Goal: Browse casually: Explore the website without a specific task or goal

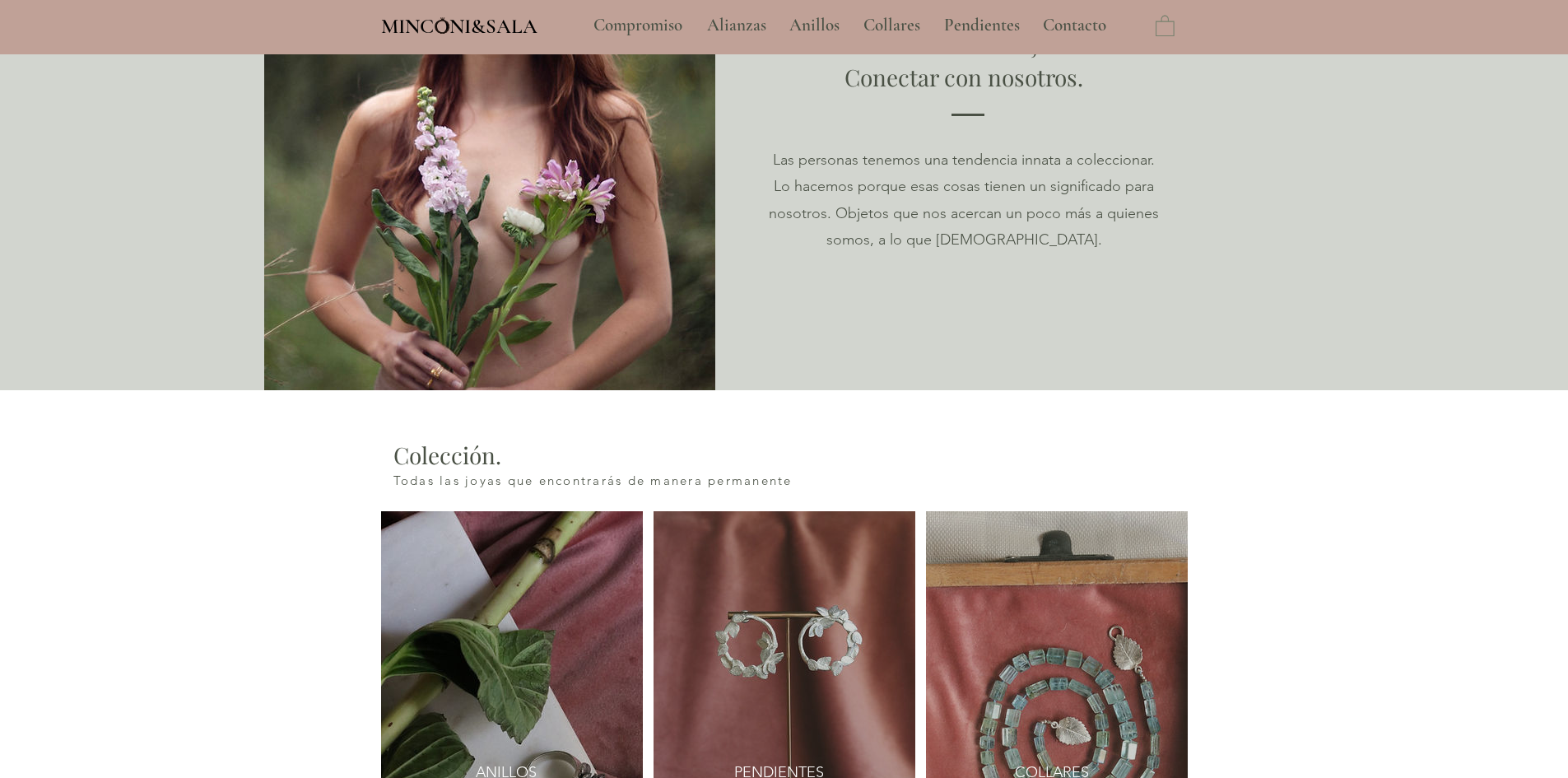
scroll to position [1729, 0]
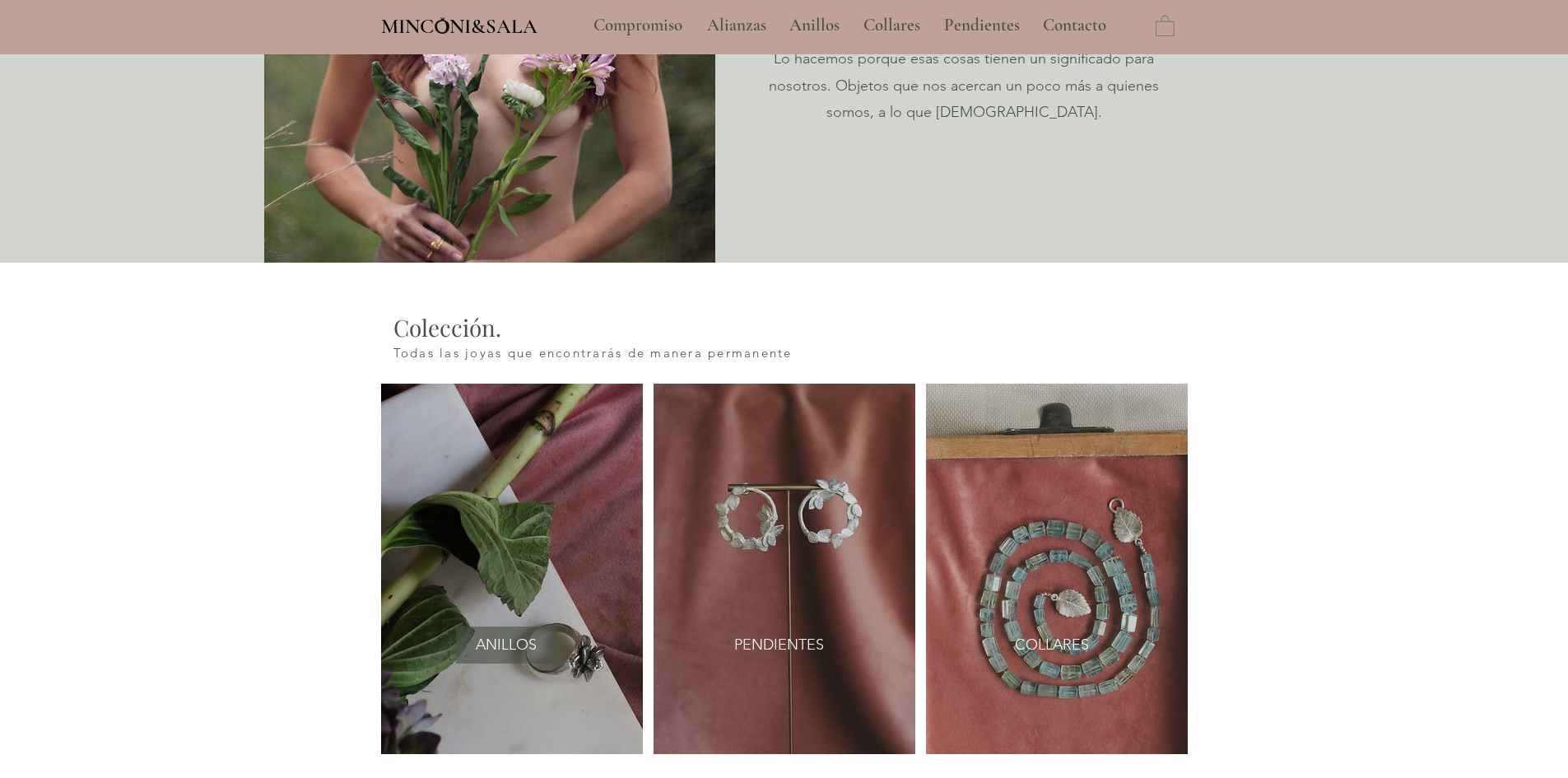
click at [526, 635] on span "ANILLOS" at bounding box center [507, 645] width 61 height 21
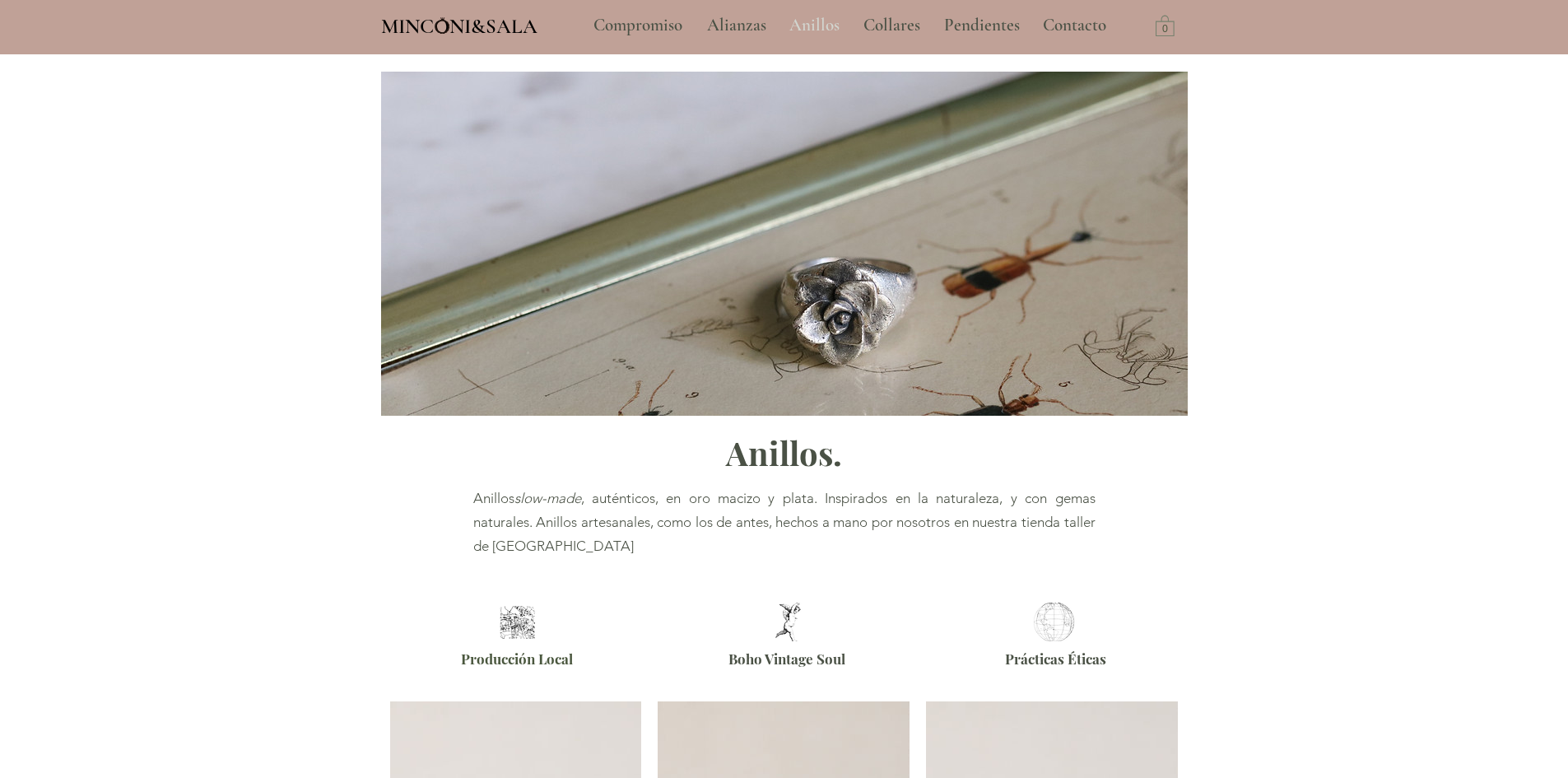
click at [811, 27] on p "Anillos" at bounding box center [814, 26] width 66 height 42
click at [894, 24] on p "Collares" at bounding box center [892, 26] width 73 height 42
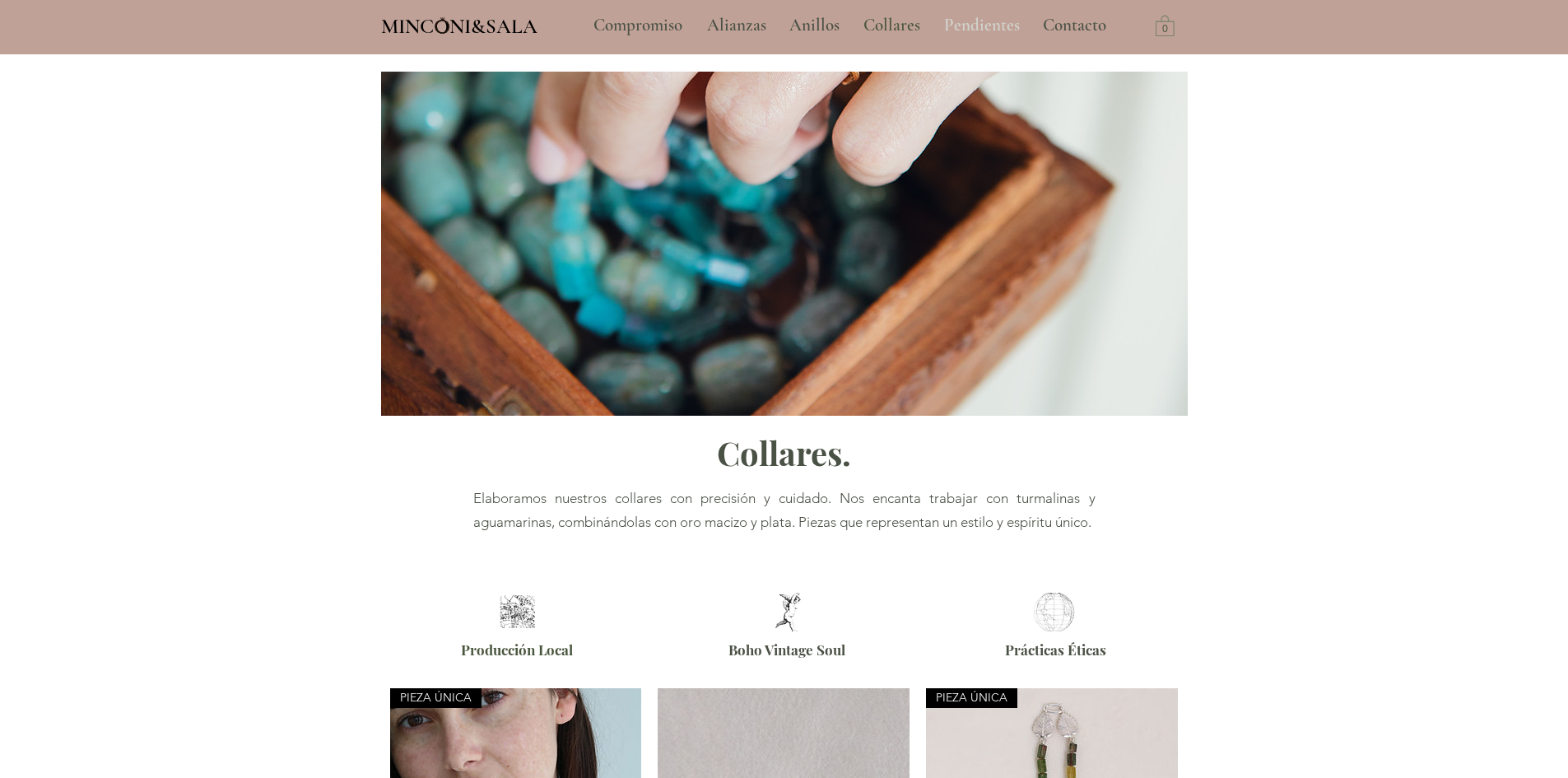
click at [985, 24] on p "Pendientes" at bounding box center [981, 26] width 92 height 42
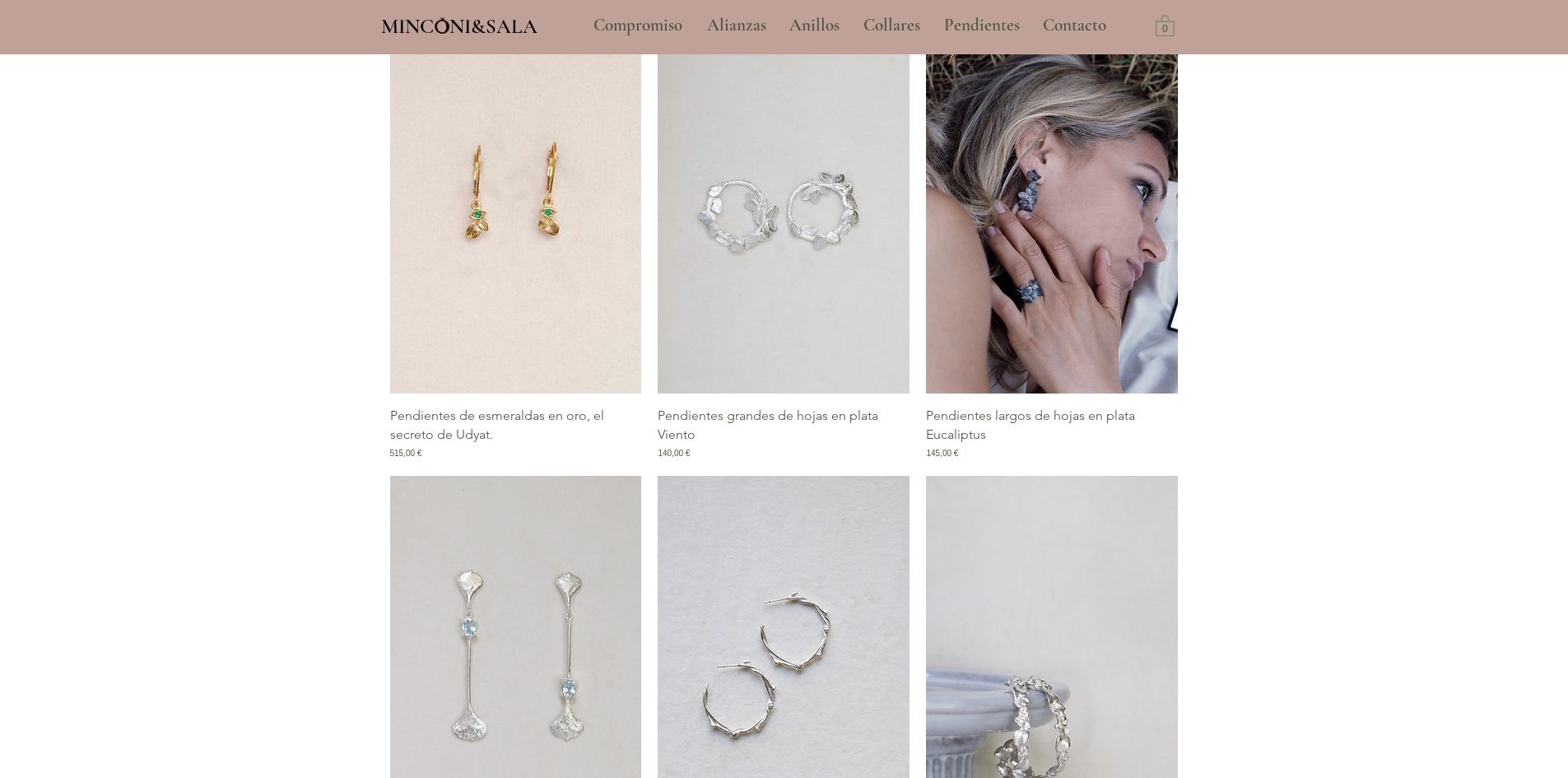
scroll to position [1483, 0]
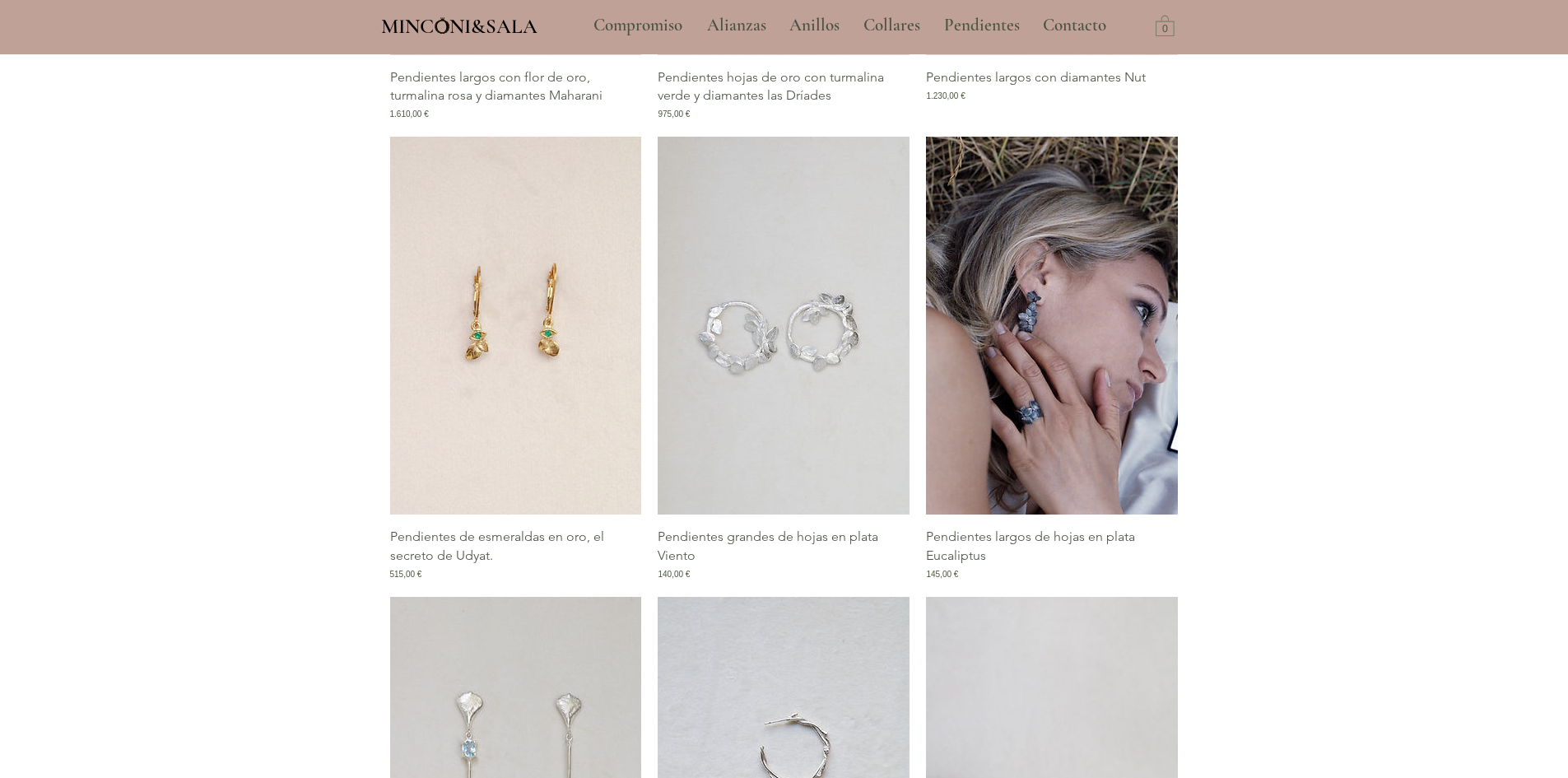
click at [1061, 437] on img "Galería de Pendientes largos de hojas en plata Eucaliptus" at bounding box center [1052, 326] width 252 height 378
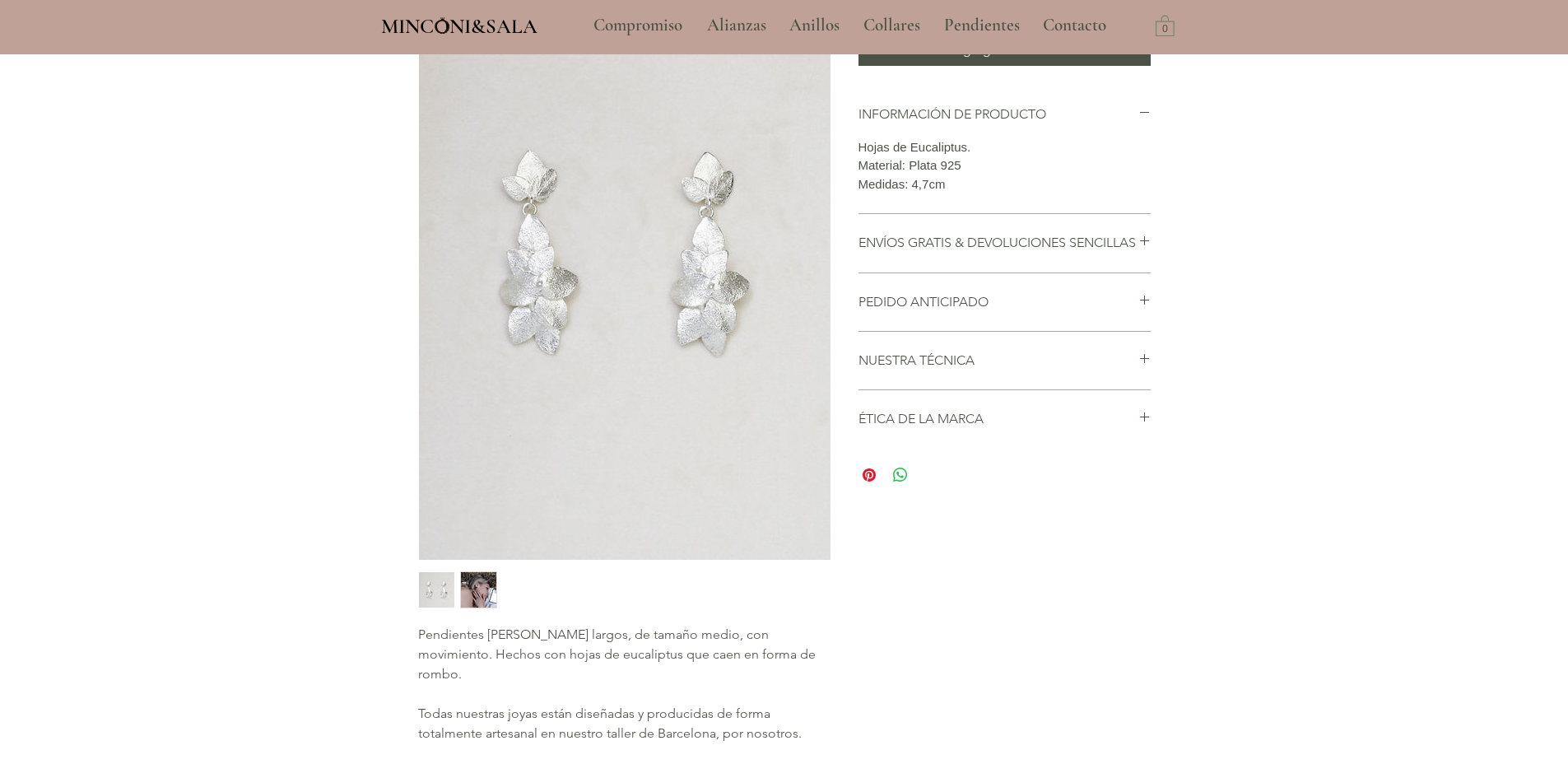
scroll to position [164, 0]
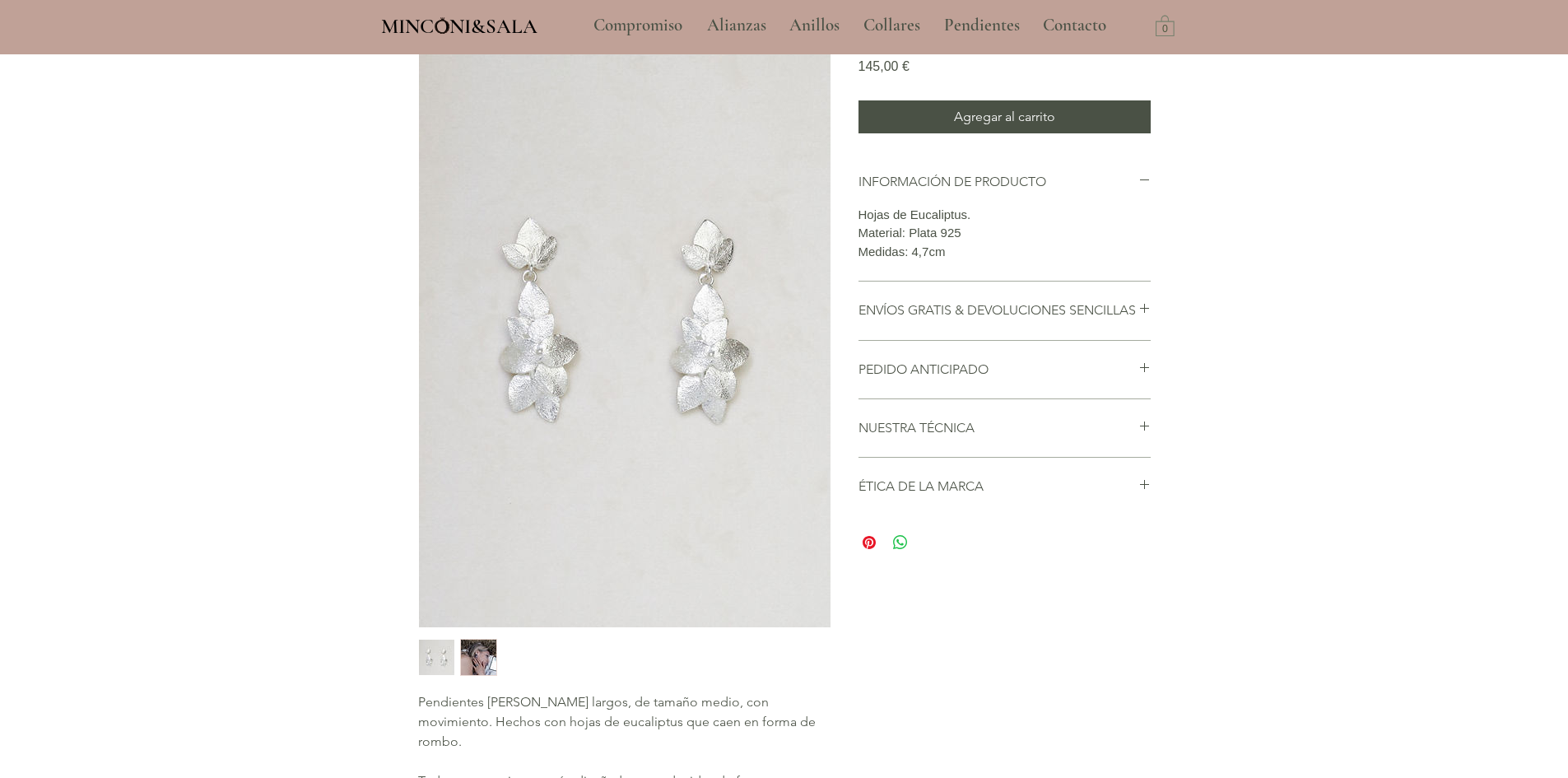
click at [719, 354] on img "main content" at bounding box center [625, 319] width 412 height 618
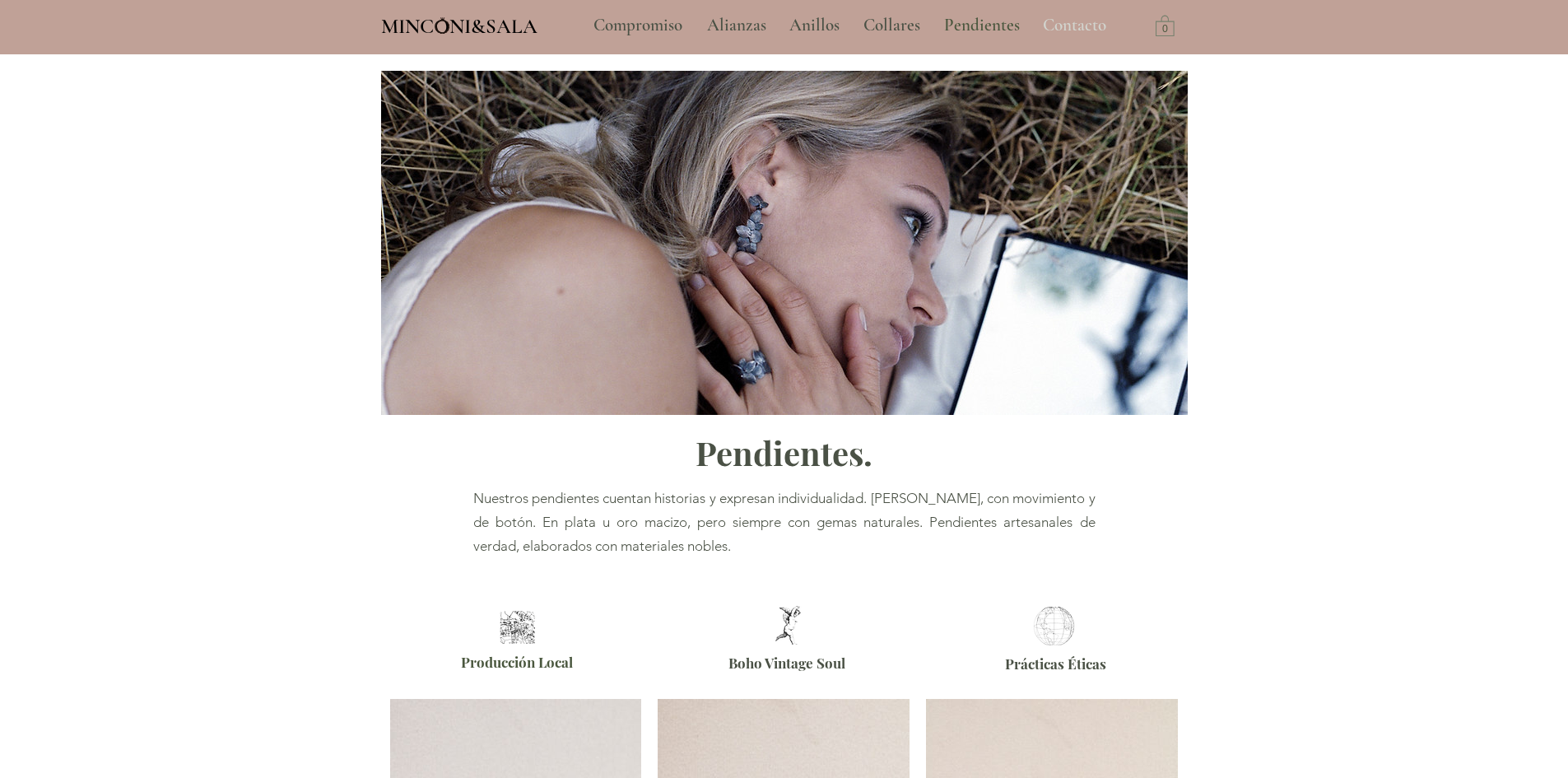
click at [1076, 22] on p "Contacto" at bounding box center [1074, 26] width 80 height 42
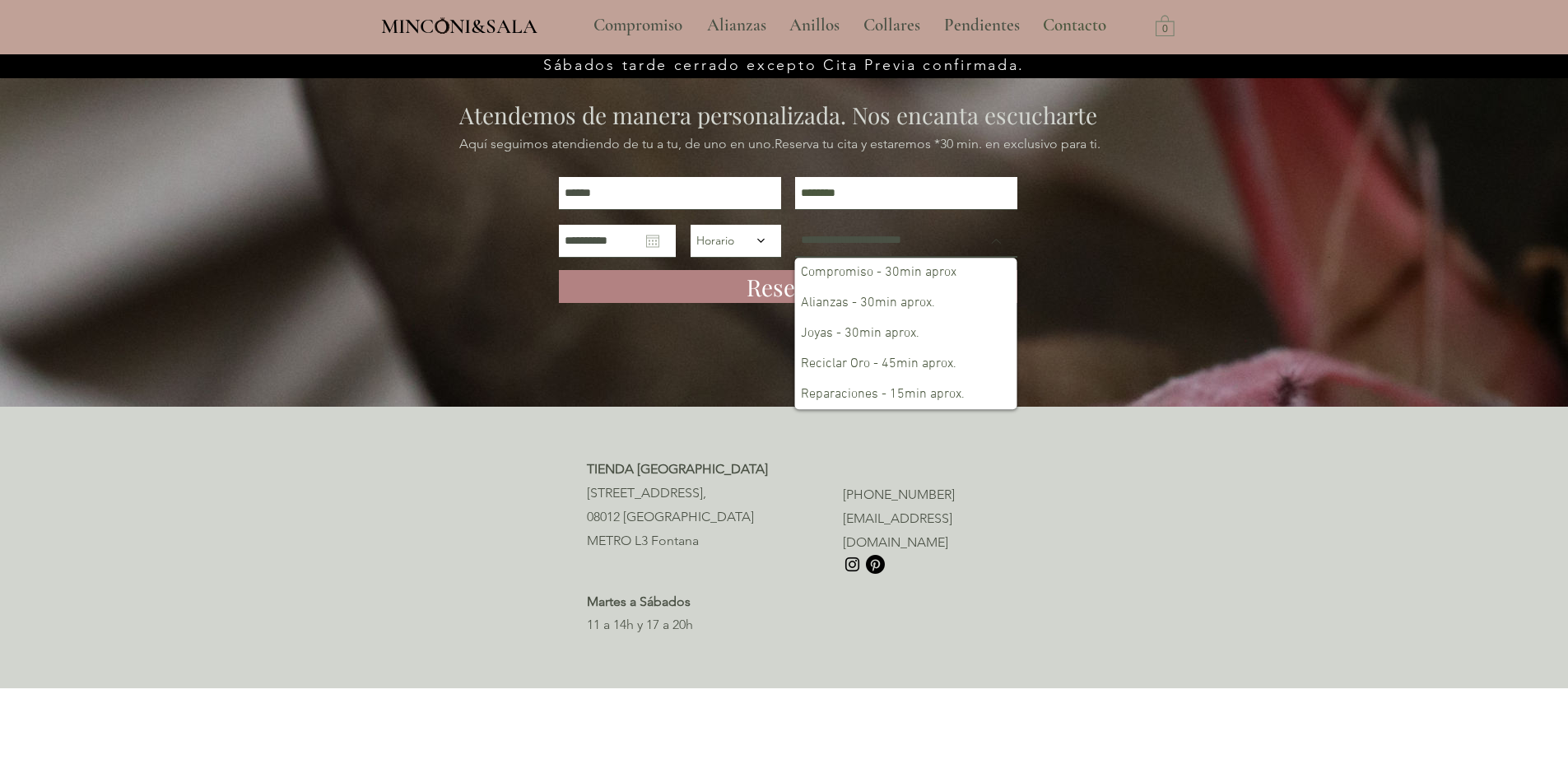
click at [825, 244] on select "**********" at bounding box center [906, 241] width 223 height 33
click at [1120, 243] on img "main content" at bounding box center [784, 231] width 1568 height 352
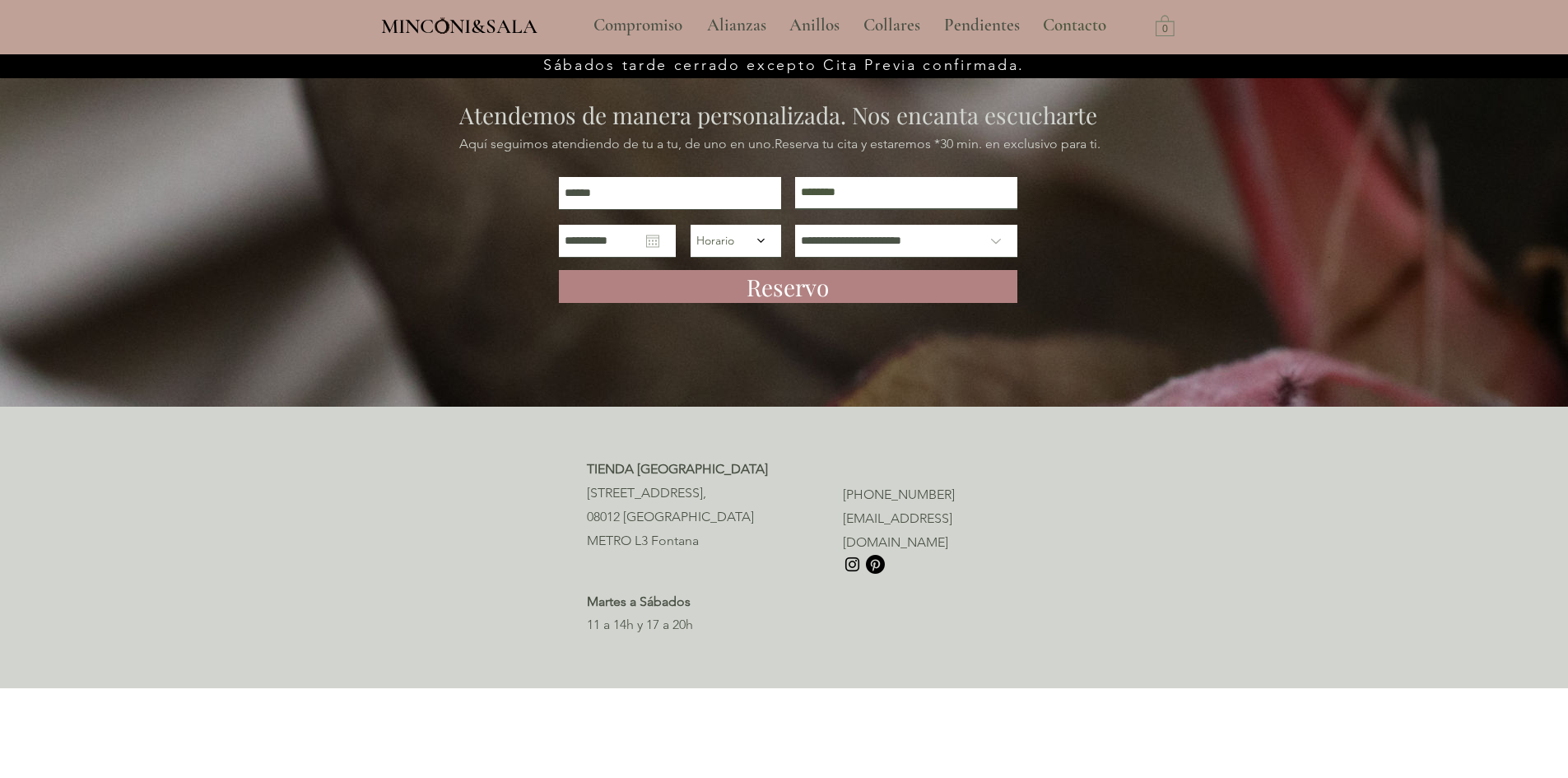
click at [845, 186] on input "main content" at bounding box center [906, 193] width 223 height 33
click at [871, 189] on input "main content" at bounding box center [906, 193] width 223 height 33
click at [614, 186] on input "main content" at bounding box center [670, 193] width 223 height 33
type input "********"
click at [757, 243] on select "***** ***** ***** ***** ***** ***** ***** ***** ***** ***** ***** ***** ***** *…" at bounding box center [736, 241] width 91 height 32
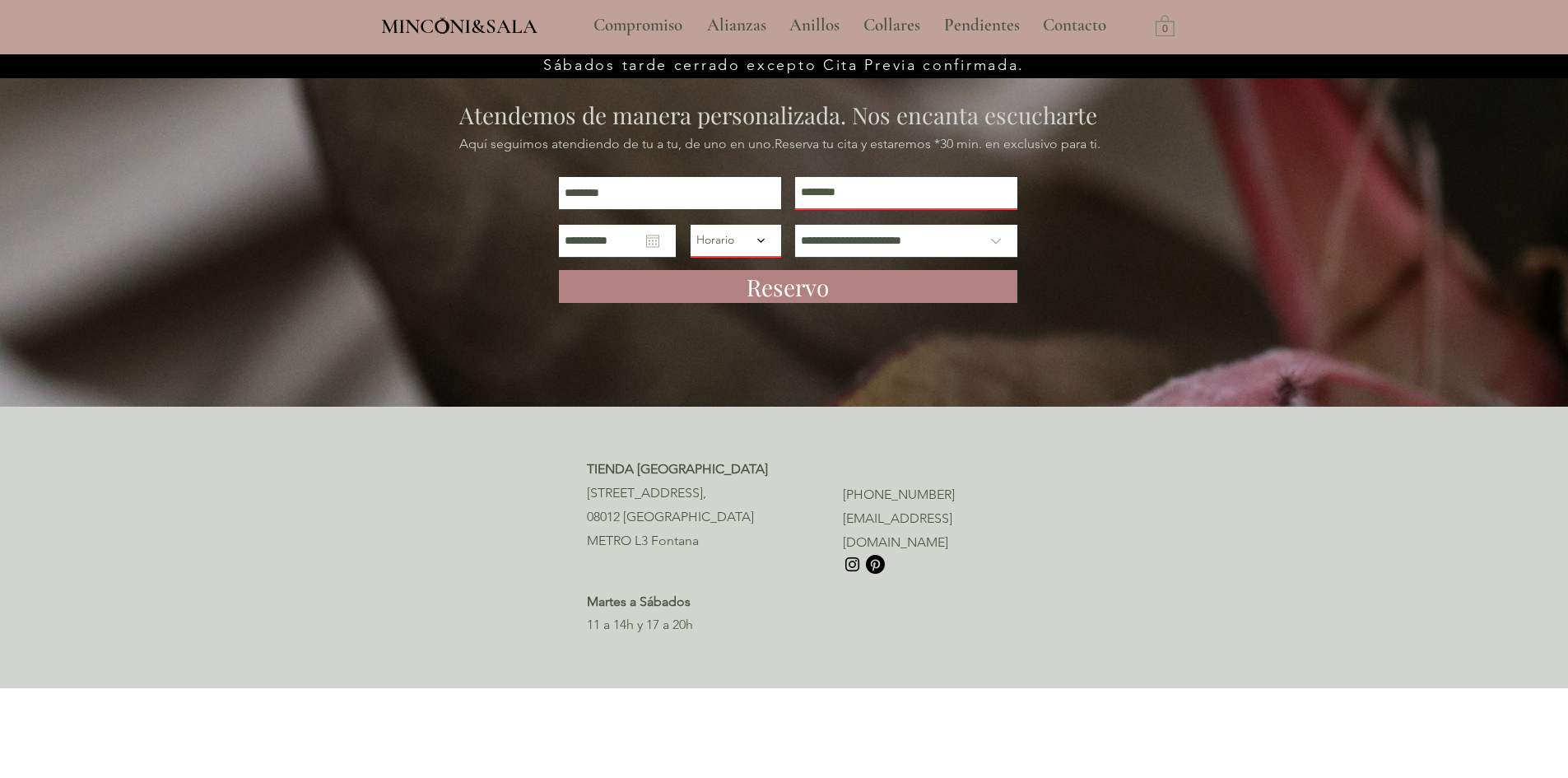
click at [1120, 318] on img "main content" at bounding box center [784, 231] width 1568 height 352
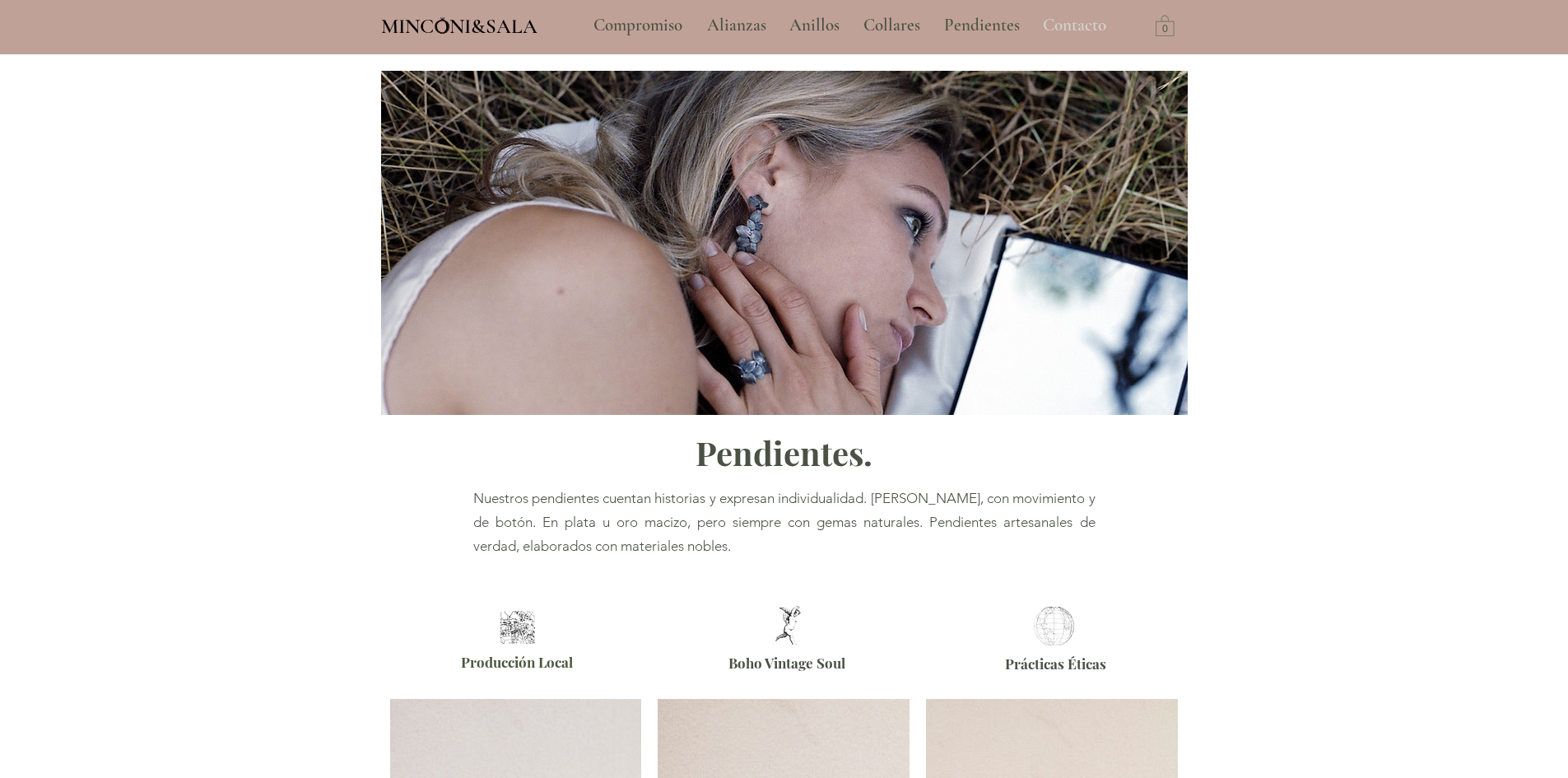
click at [1085, 21] on p "Contacto" at bounding box center [1074, 26] width 80 height 42
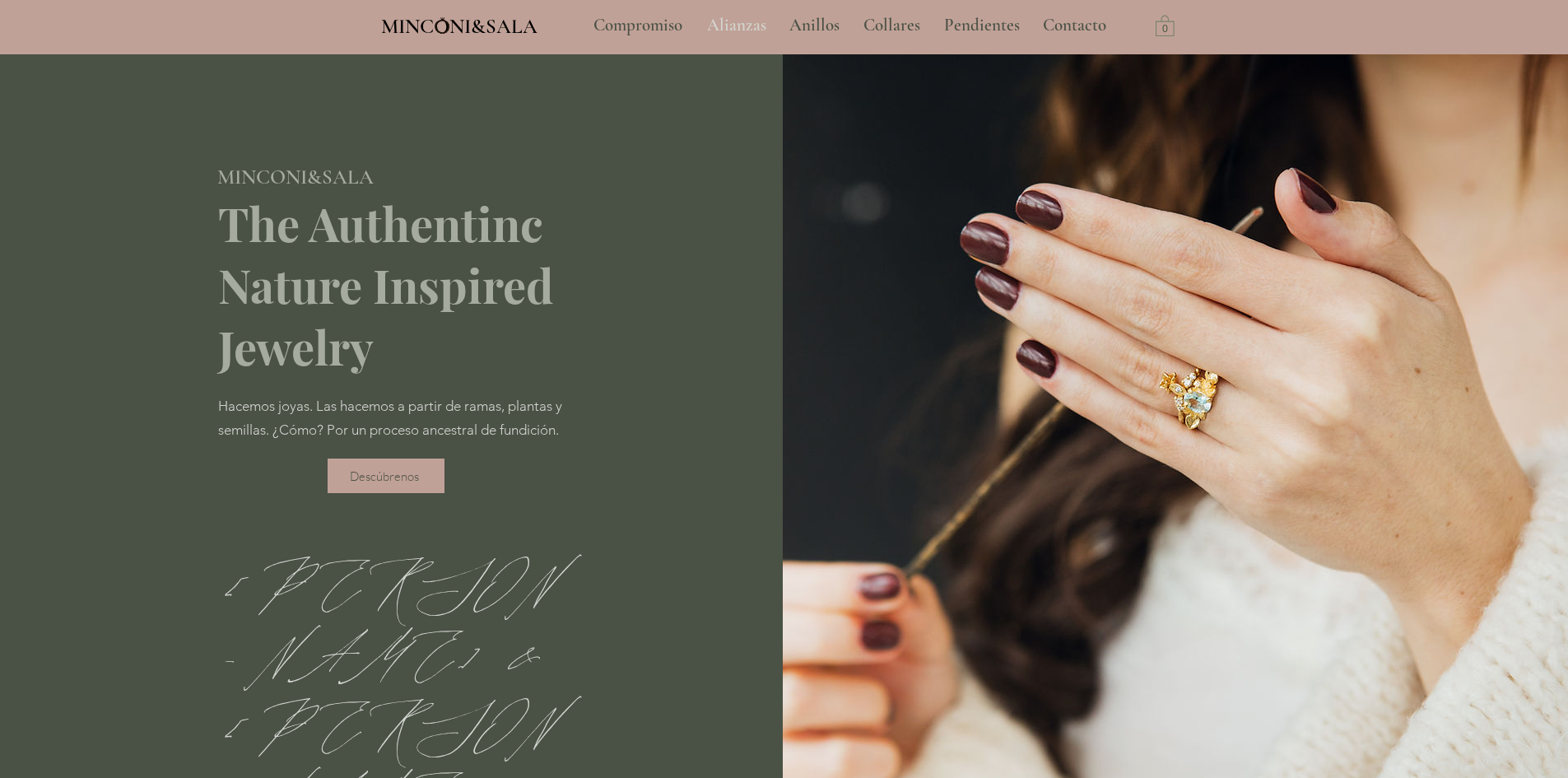
type input "**********"
select select "**********"
click at [380, 489] on span "Descúbrenos" at bounding box center [386, 475] width 109 height 35
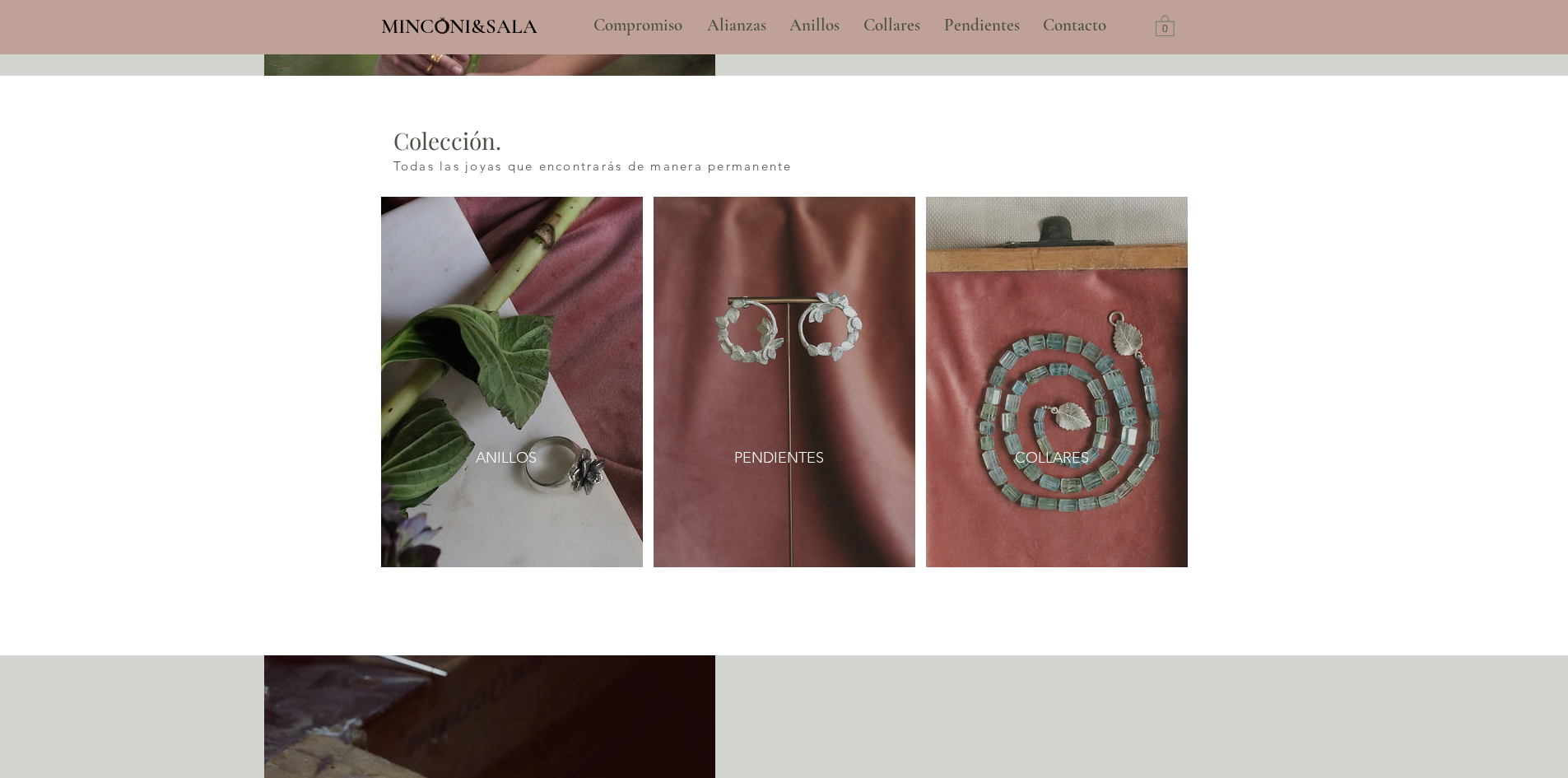
scroll to position [1921, 0]
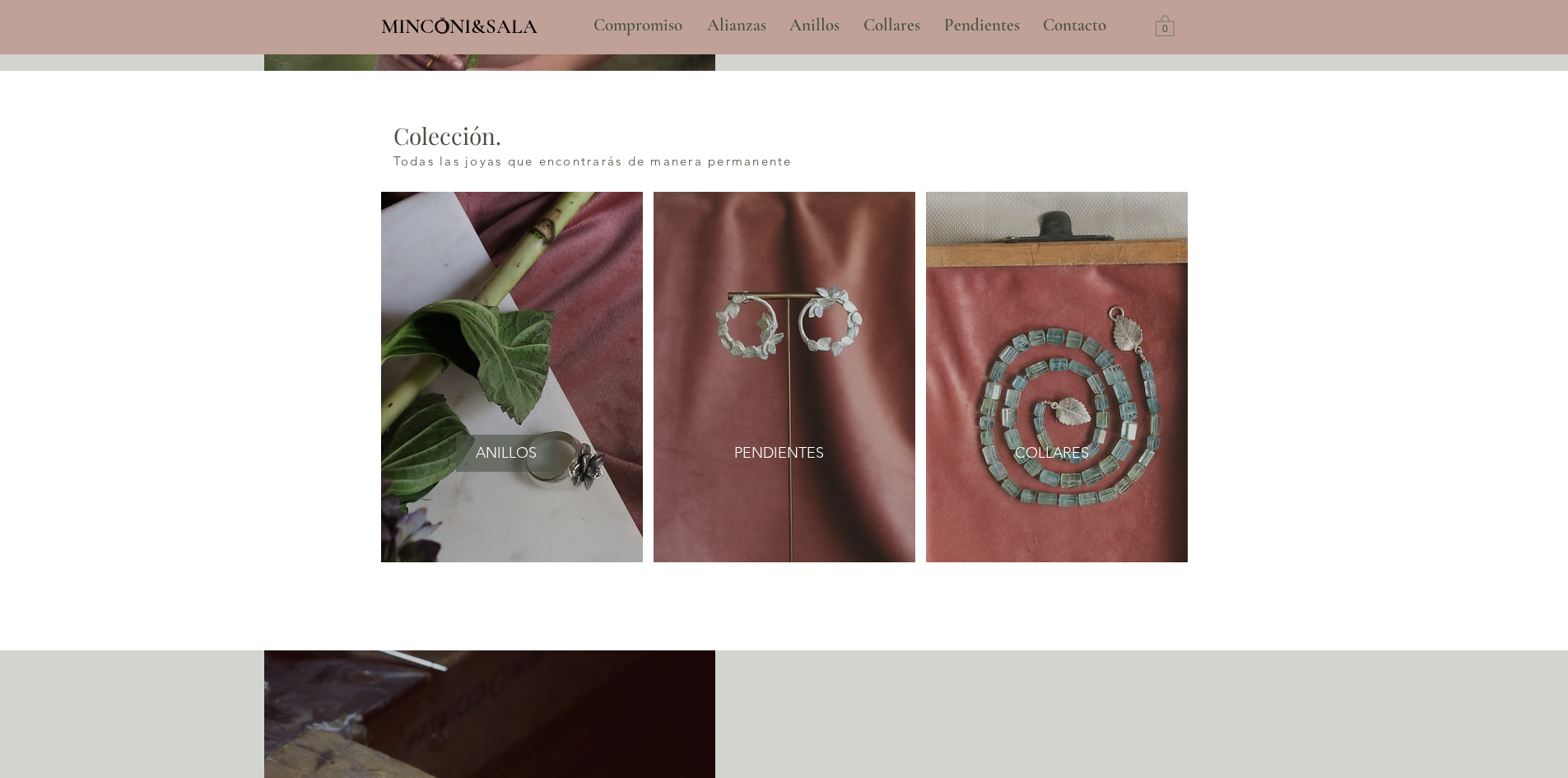
click at [516, 443] on span "ANILLOS" at bounding box center [507, 453] width 61 height 21
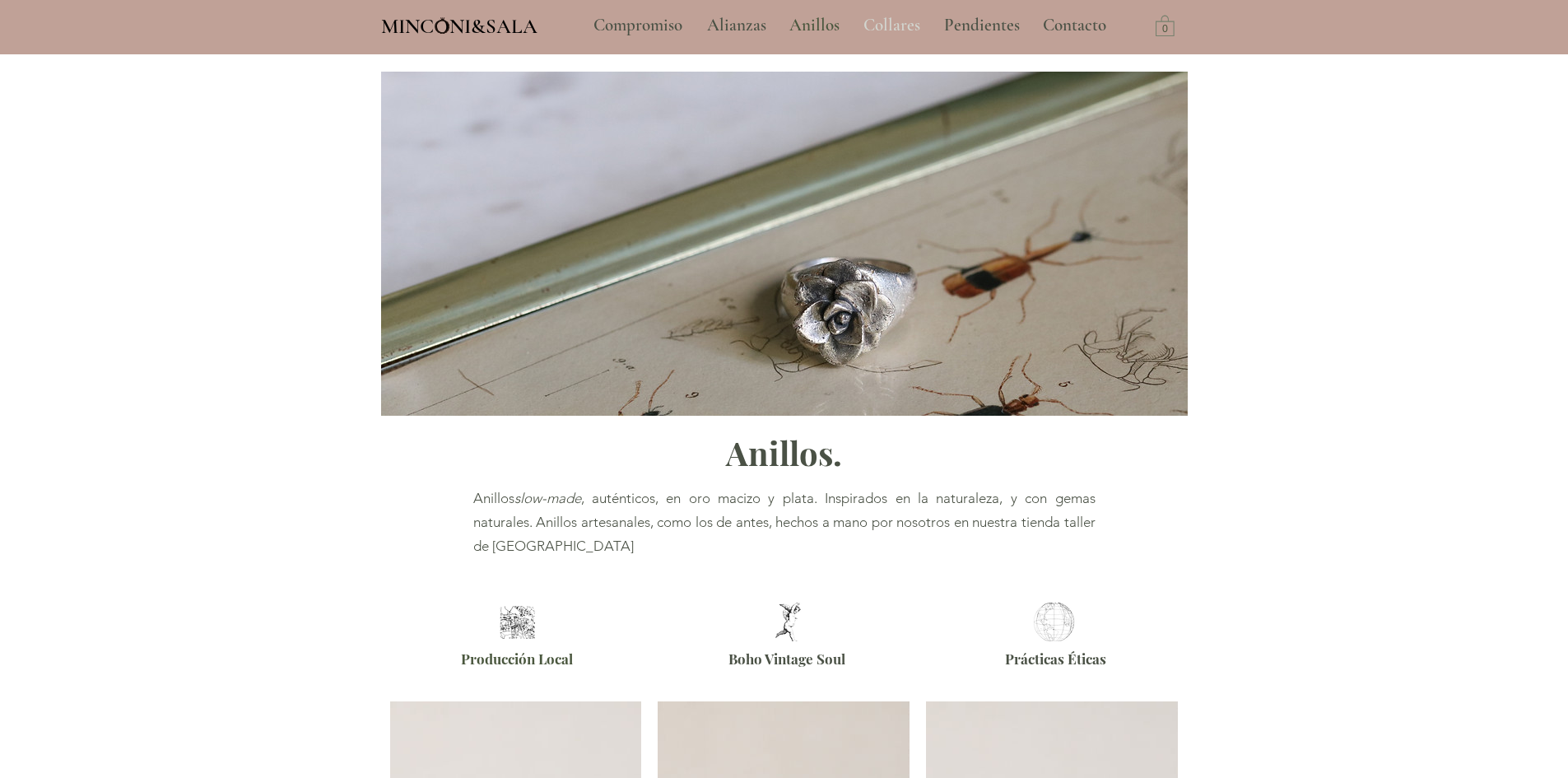
click at [902, 30] on p "Collares" at bounding box center [892, 26] width 73 height 42
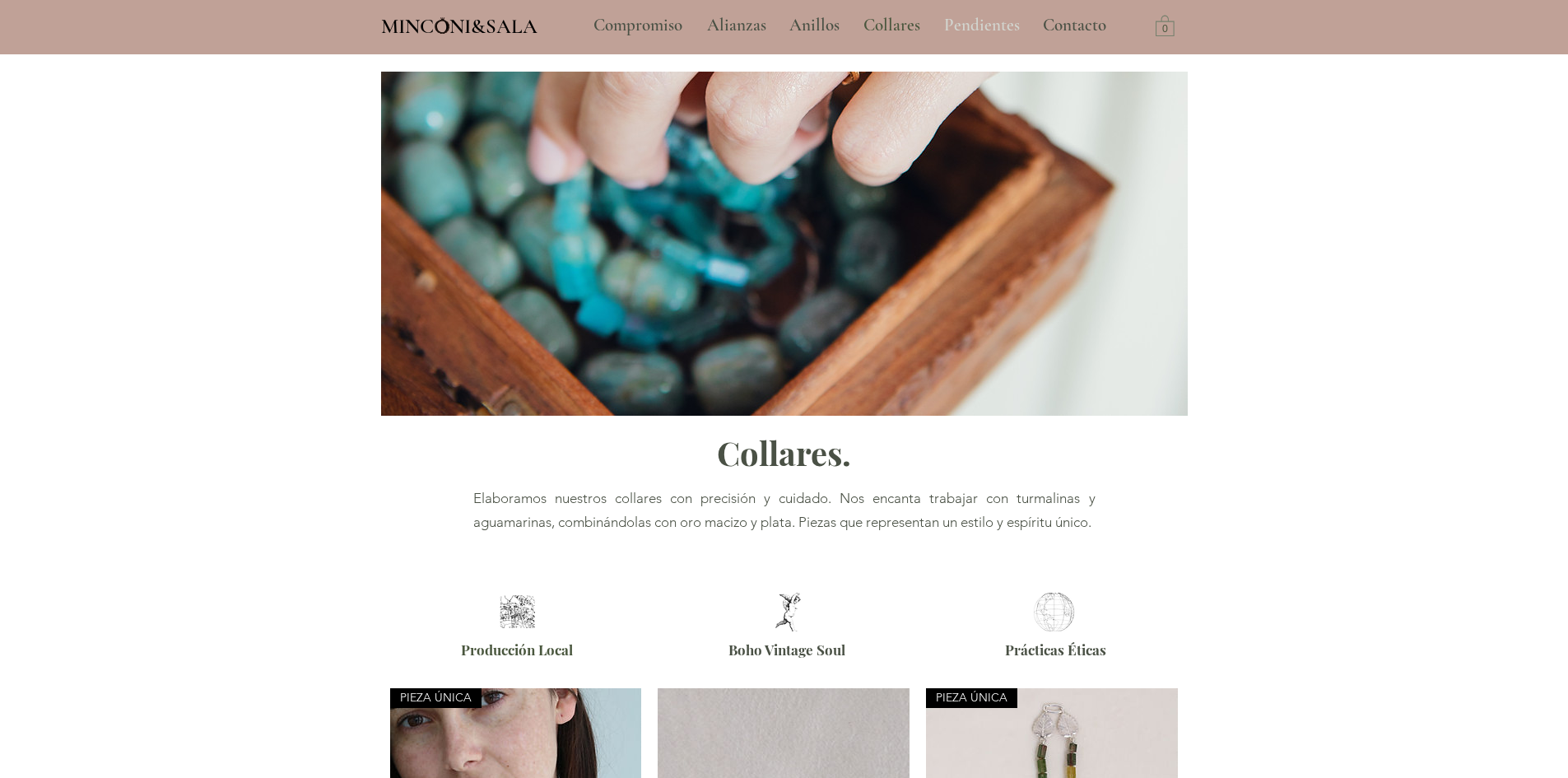
click at [982, 25] on p "Pendientes" at bounding box center [981, 26] width 92 height 42
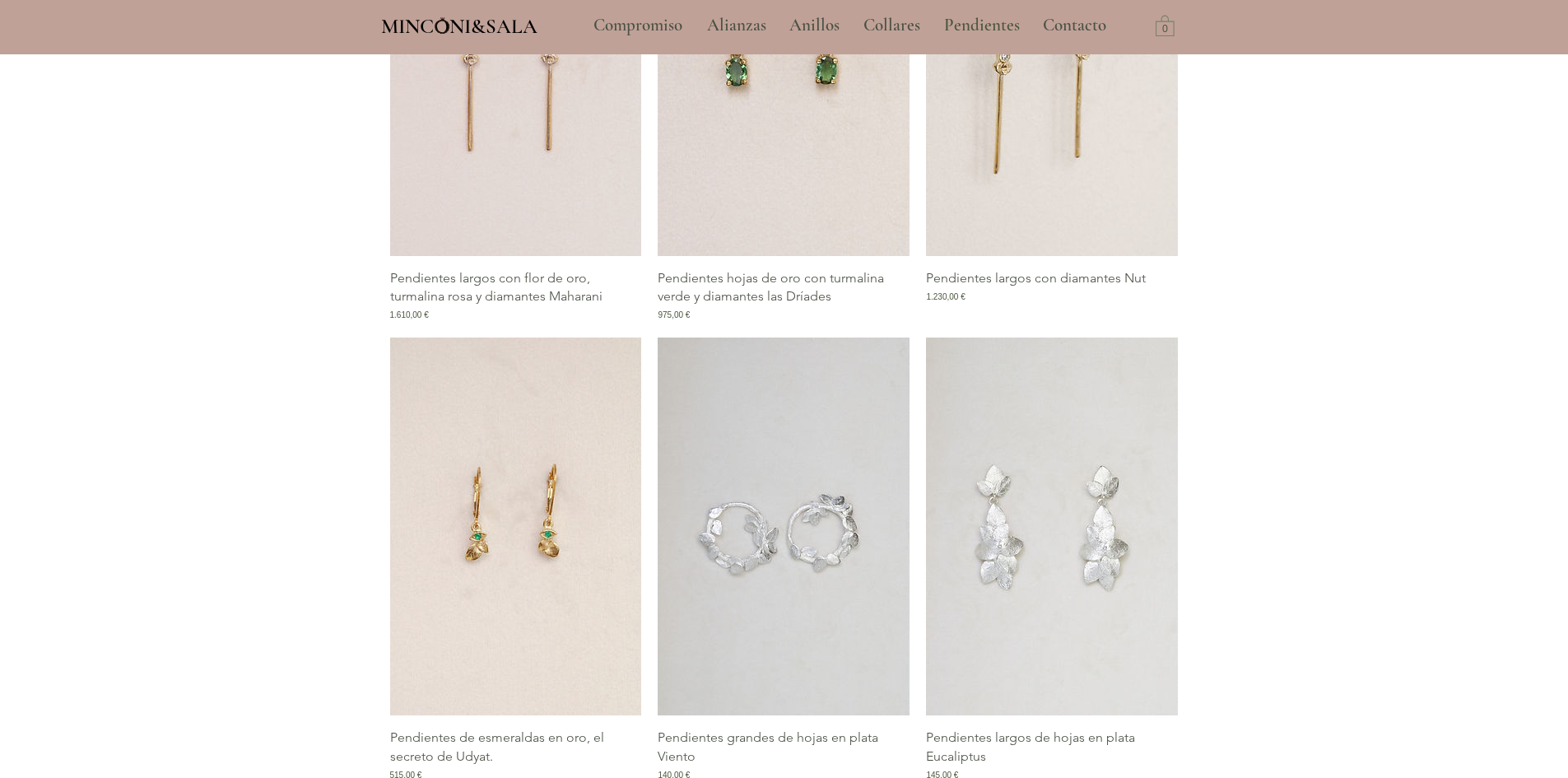
scroll to position [1401, 0]
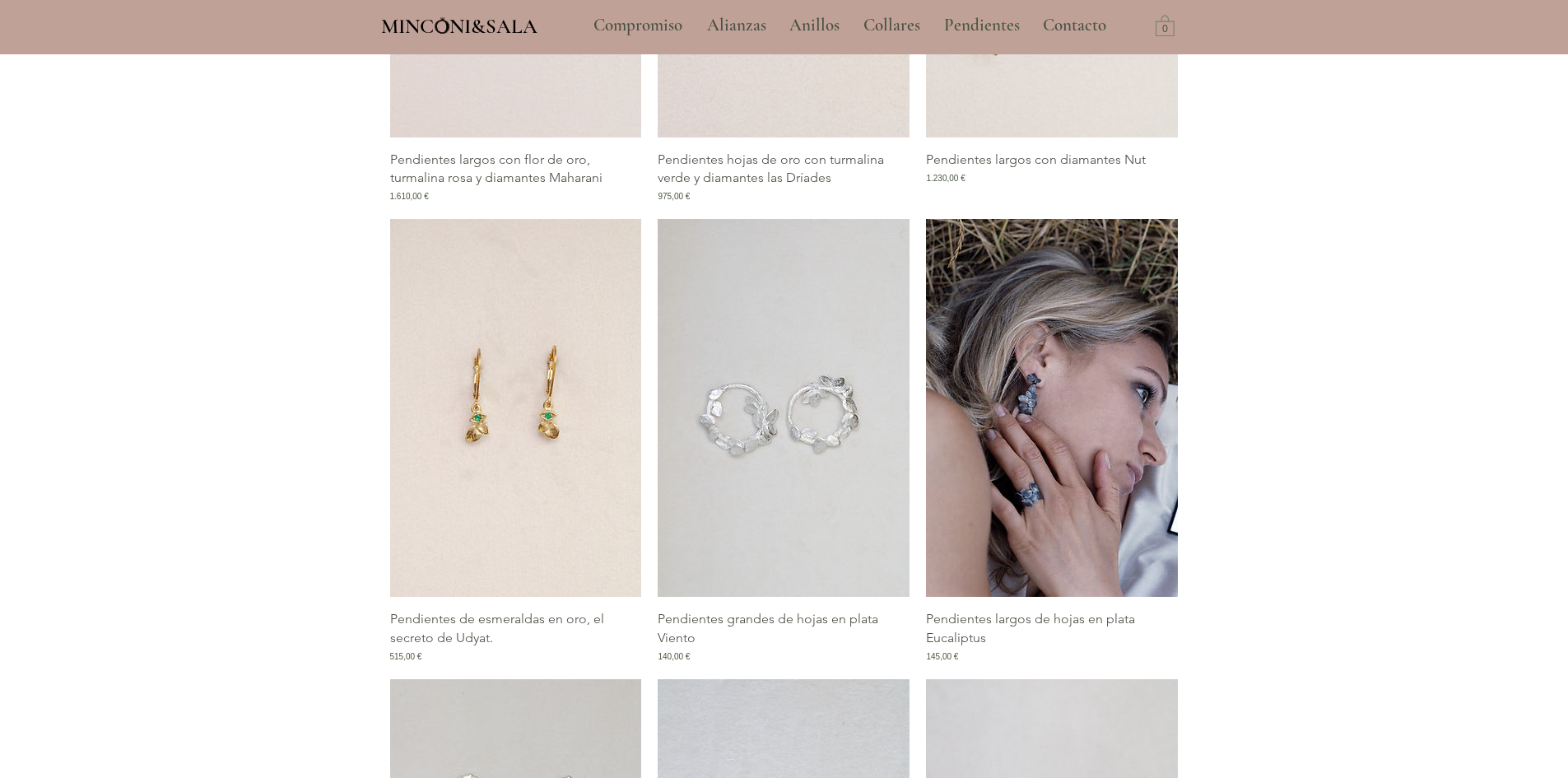
click at [1068, 460] on img "Galería de Pendientes largos de hojas en plata Eucaliptus" at bounding box center [1052, 408] width 252 height 378
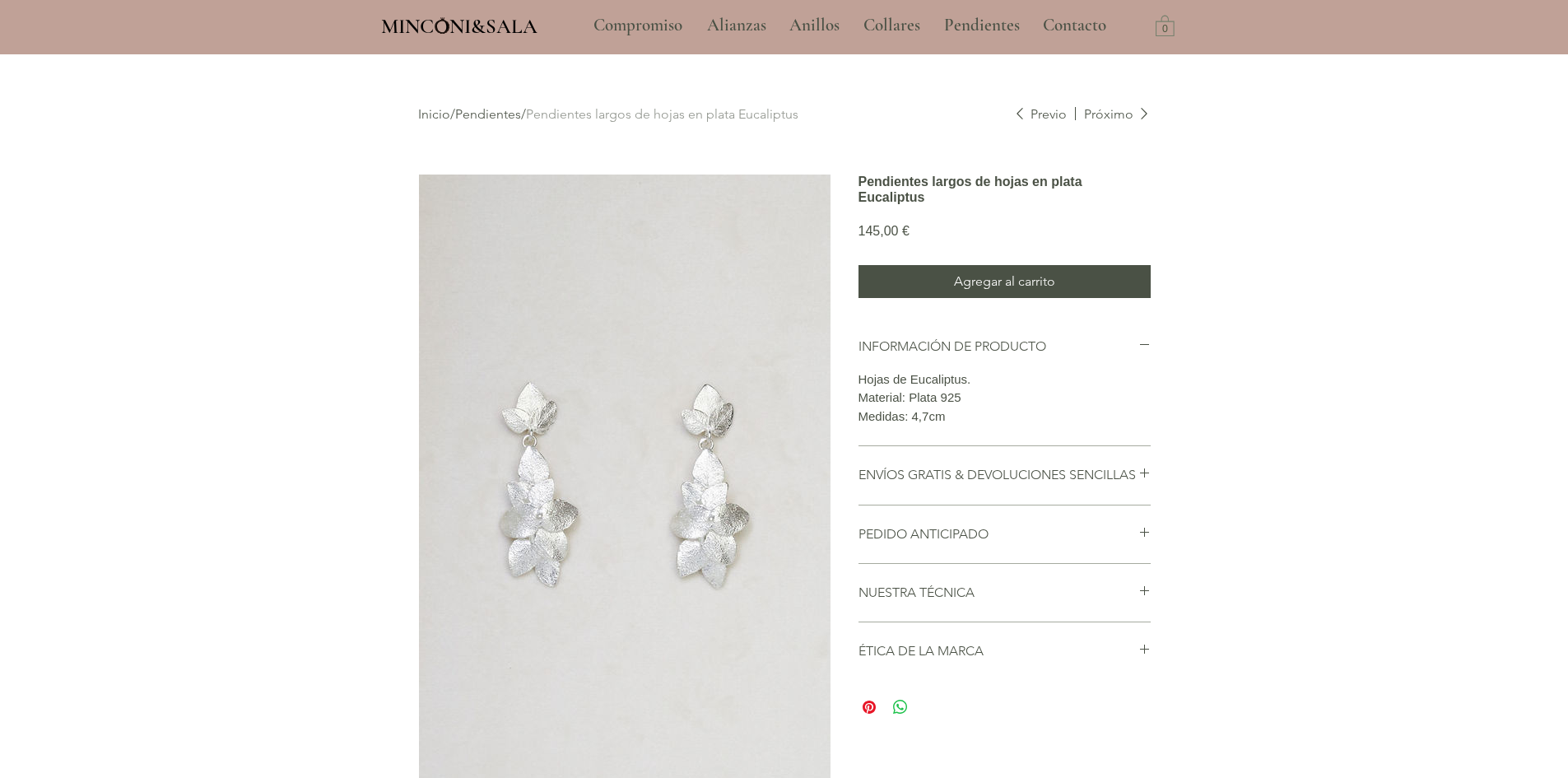
click at [535, 497] on img "main content" at bounding box center [625, 483] width 412 height 618
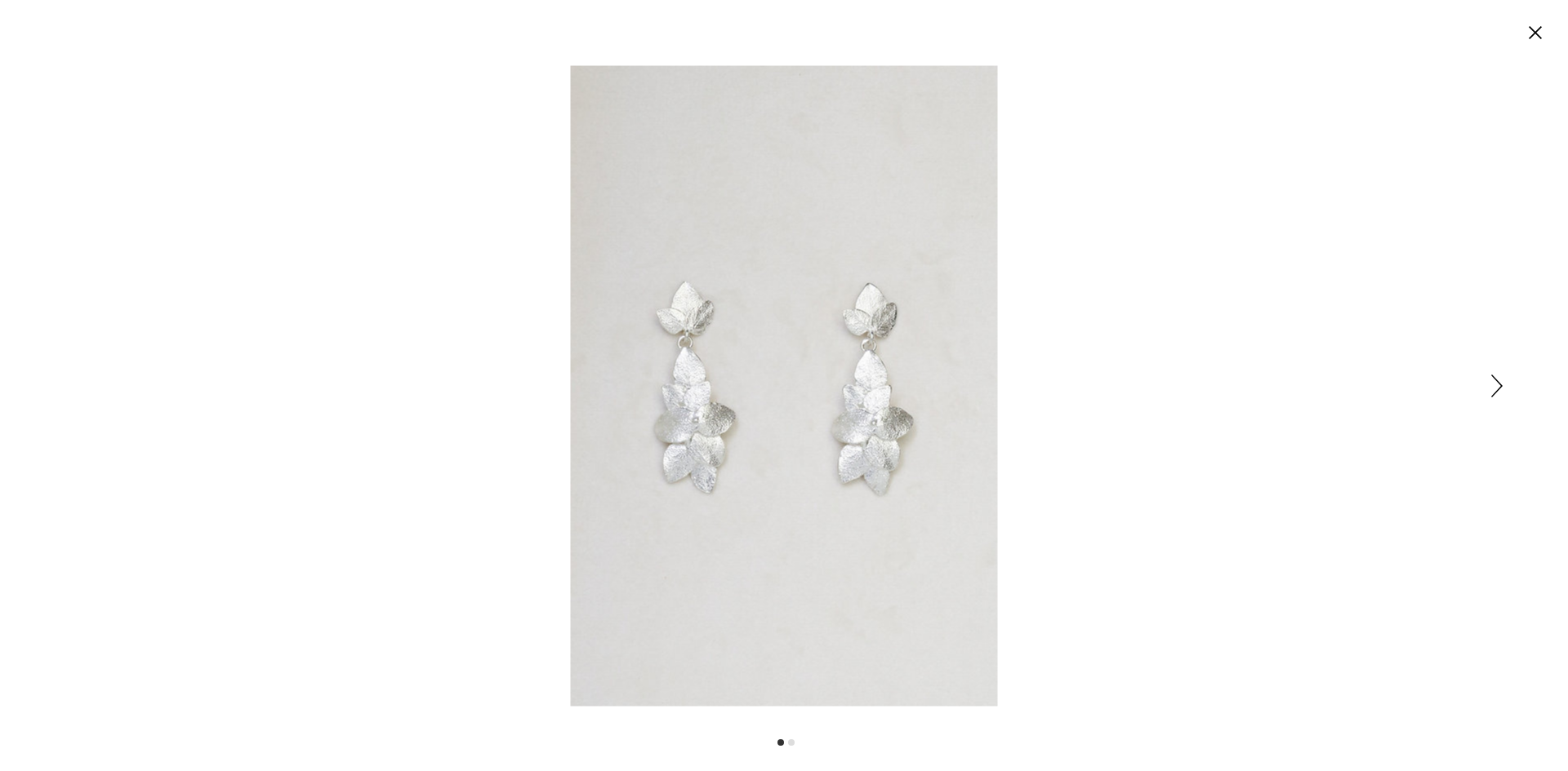
drag, startPoint x: 1529, startPoint y: 38, endPoint x: 1499, endPoint y: 41, distance: 30.1
click at [1528, 39] on circle "Cerrar" at bounding box center [1535, 32] width 26 height 26
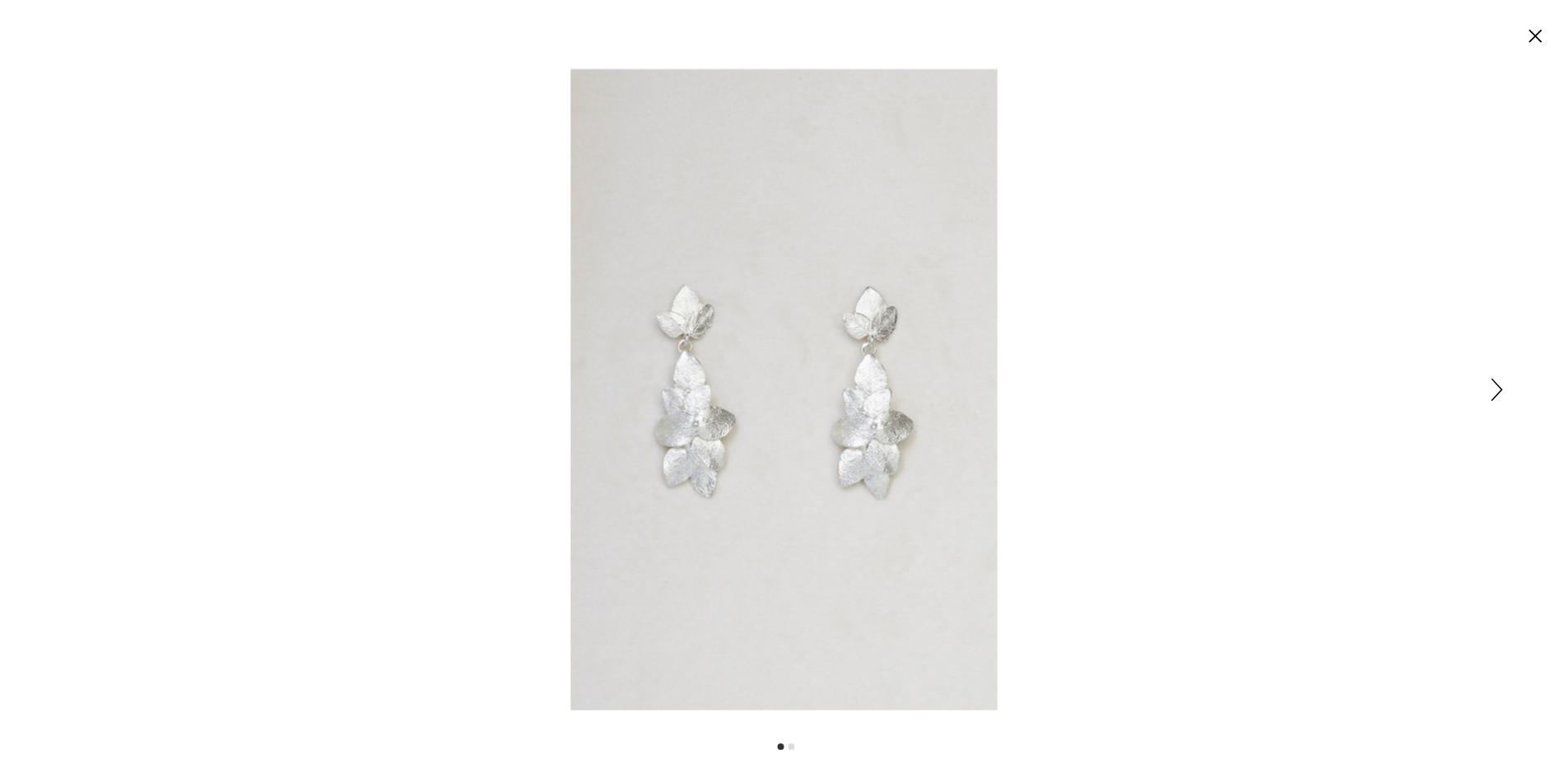
scroll to position [54, 0]
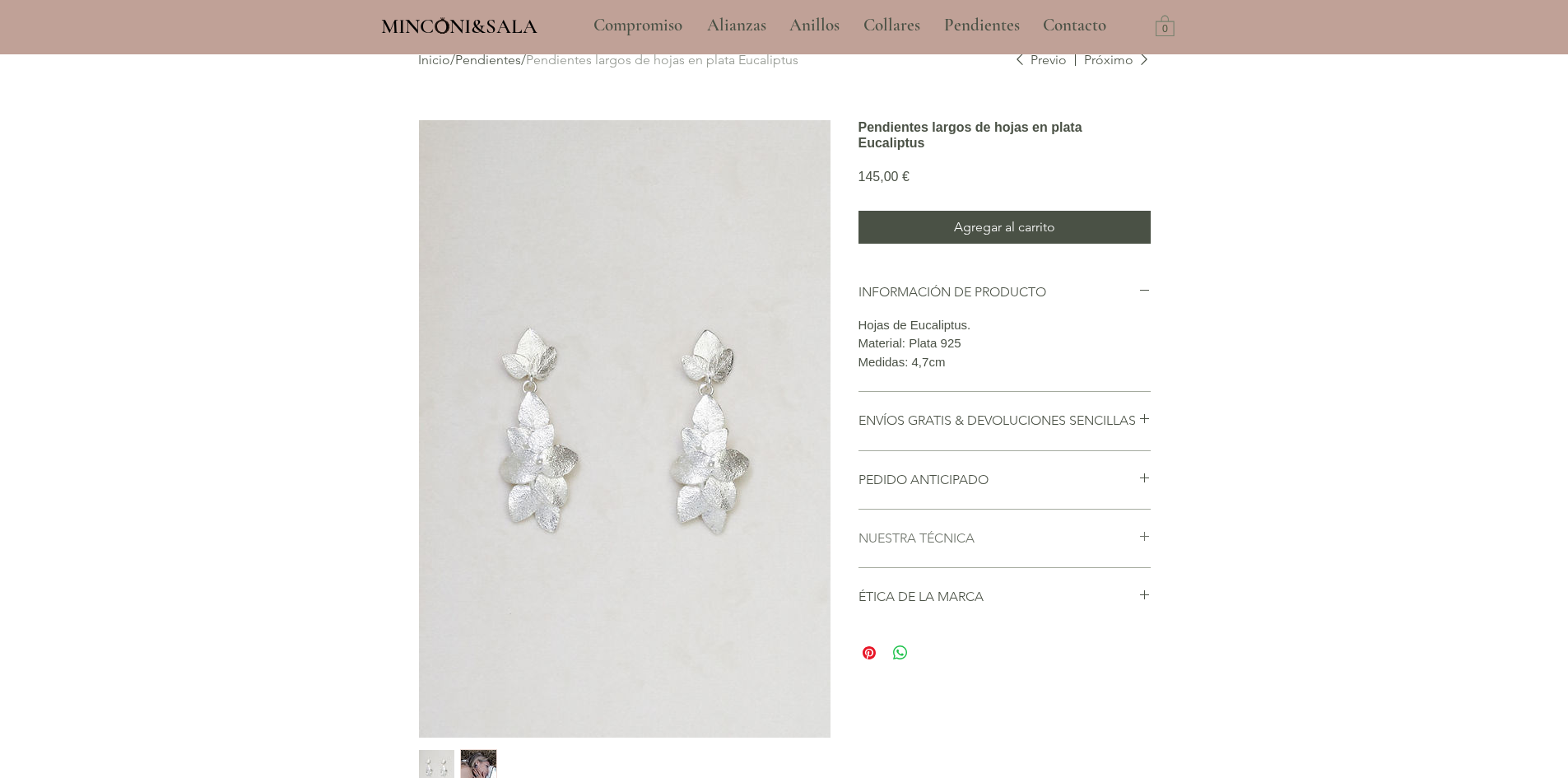
click at [958, 547] on h2 "NUESTRA TÉCNICA" at bounding box center [998, 538] width 280 height 18
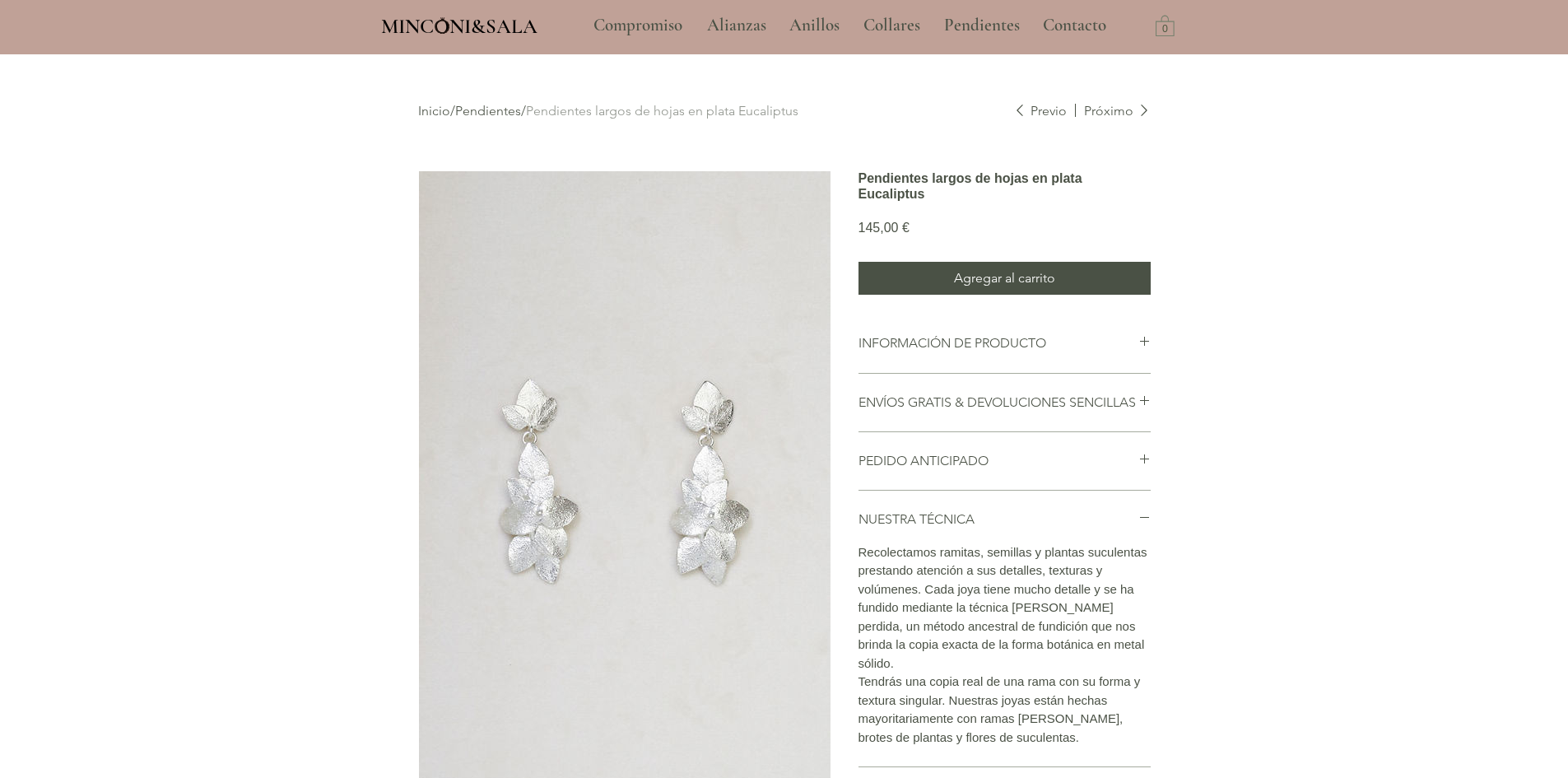
scroll to position [0, 0]
click at [693, 522] on img "main content" at bounding box center [625, 483] width 412 height 618
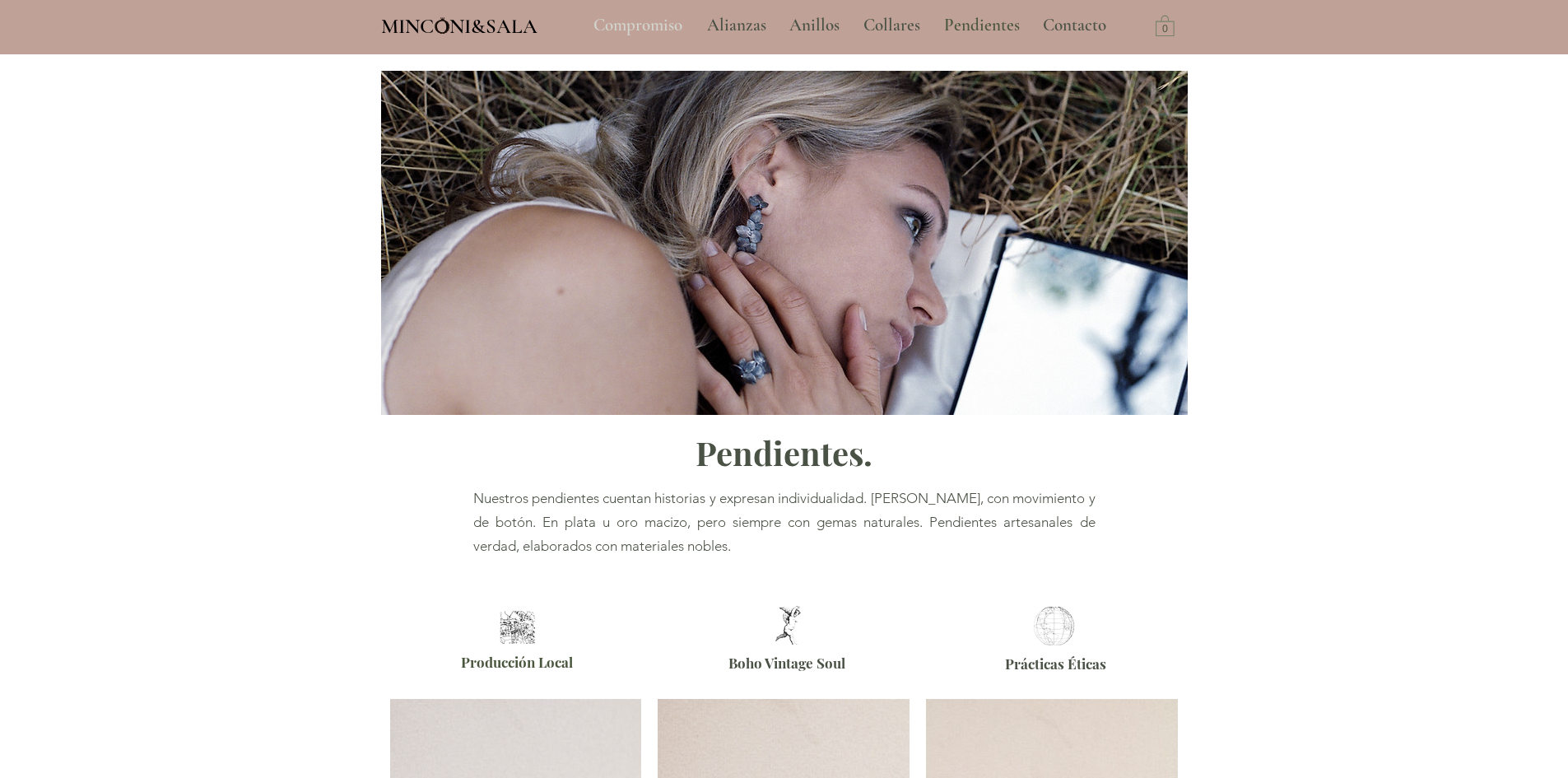
click at [666, 27] on p "Compromiso" at bounding box center [638, 26] width 106 height 42
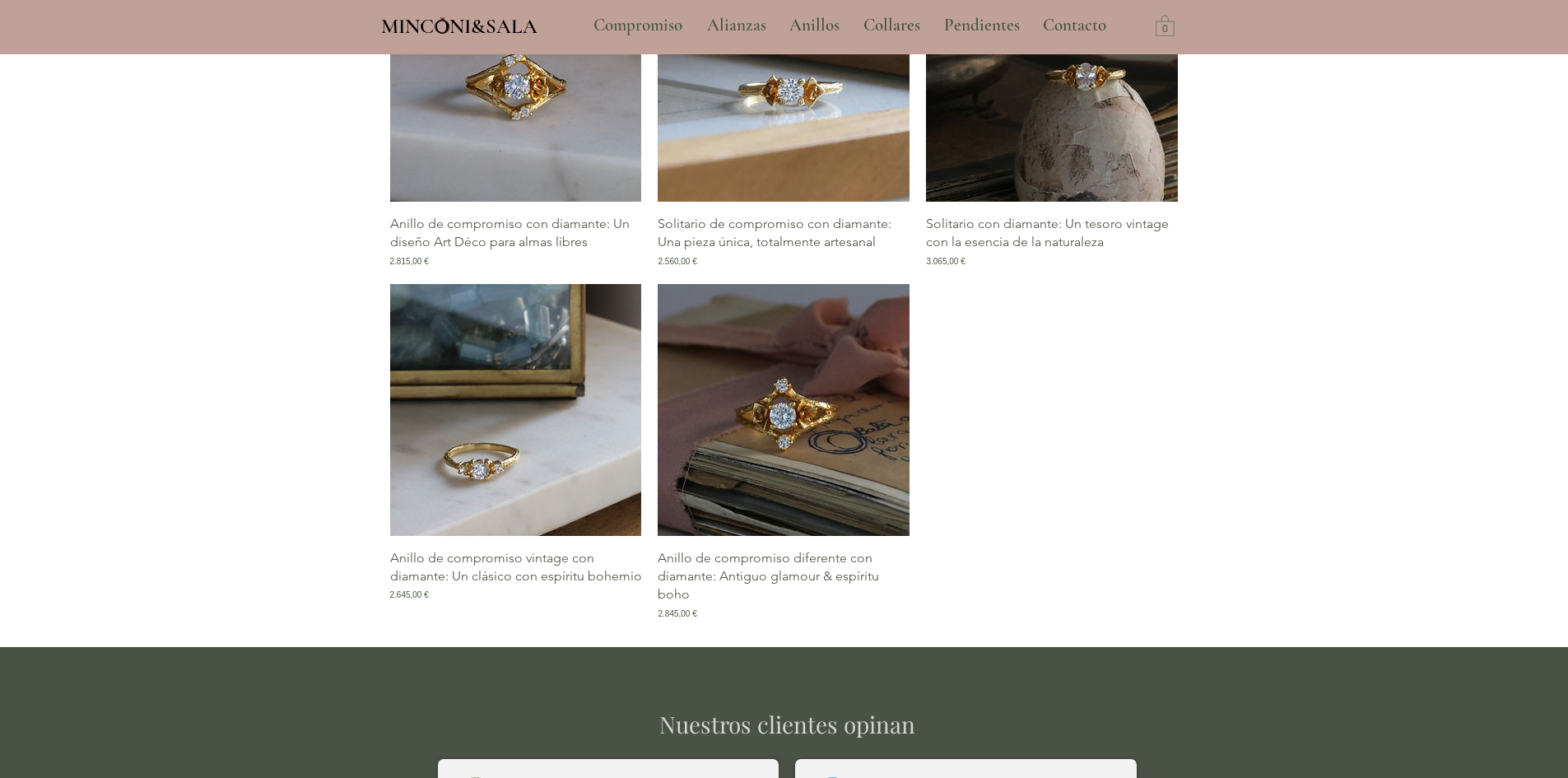
scroll to position [2718, 0]
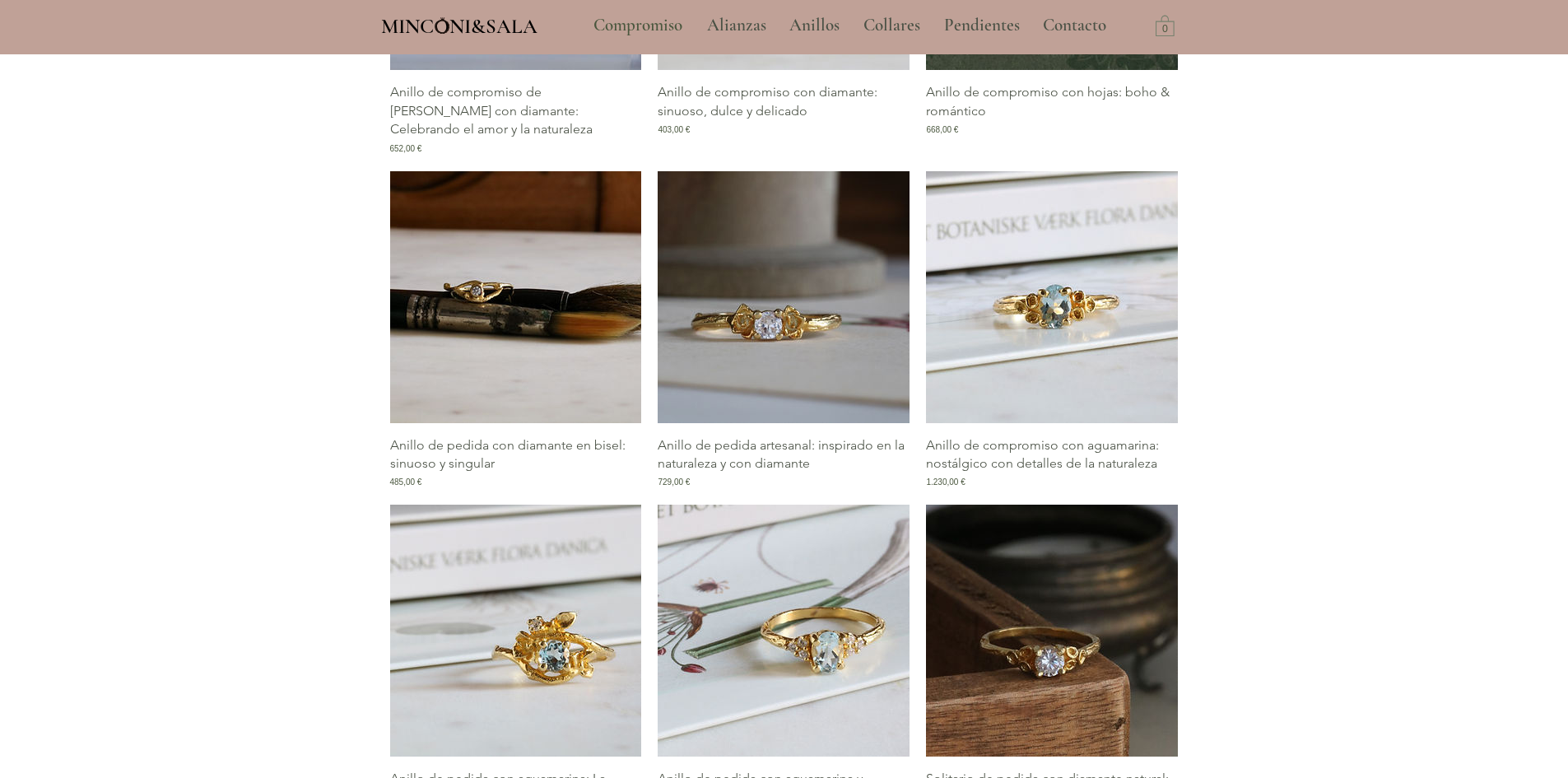
scroll to position [494, 0]
